Goal: Task Accomplishment & Management: Manage account settings

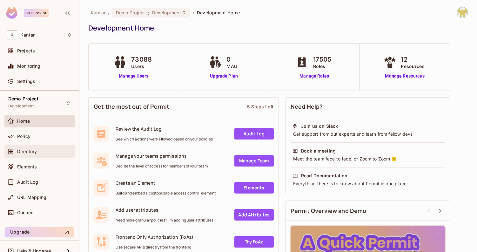
click at [37, 155] on div "Directory" at bounding box center [39, 151] width 70 height 13
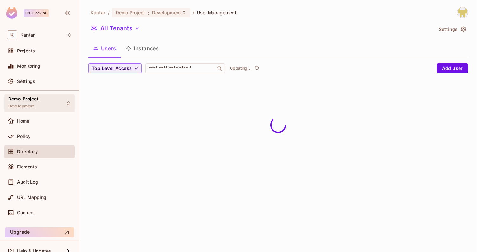
click at [44, 108] on div "Demo Project Development" at bounding box center [39, 102] width 70 height 17
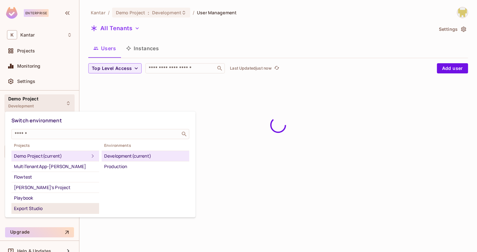
click at [65, 205] on div "Export Studio" at bounding box center [55, 208] width 83 height 8
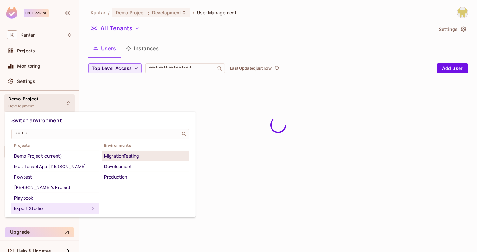
click at [123, 155] on div "MigrationTesting" at bounding box center [145, 156] width 83 height 8
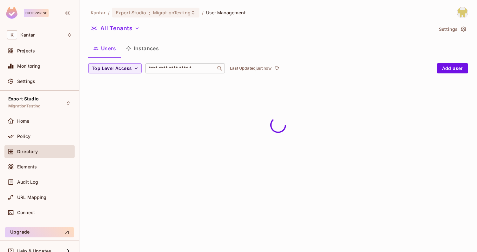
click at [152, 71] on input "text" at bounding box center [180, 68] width 67 height 6
type input "****"
click at [249, 47] on div "Users Instances" at bounding box center [278, 48] width 380 height 16
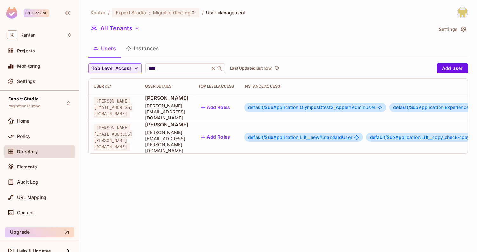
click at [233, 102] on button "Add Roles" at bounding box center [215, 107] width 34 height 10
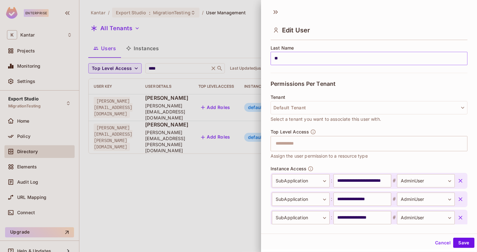
scroll to position [118, 0]
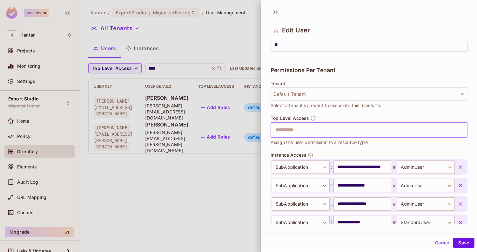
click at [322, 122] on div "​" at bounding box center [369, 129] width 197 height 15
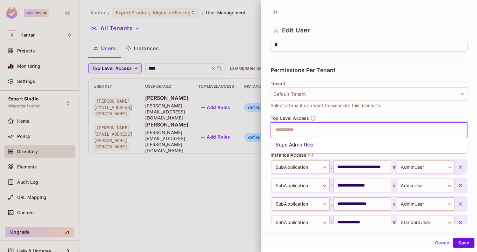
click at [304, 143] on li "SuperAdminUser" at bounding box center [369, 144] width 197 height 11
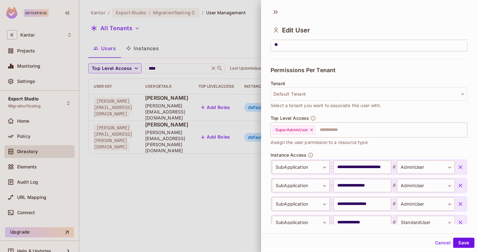
click at [466, 249] on div "**********" at bounding box center [369, 126] width 216 height 252
click at [466, 246] on button "Save" at bounding box center [463, 242] width 21 height 10
